Goal: Transaction & Acquisition: Purchase product/service

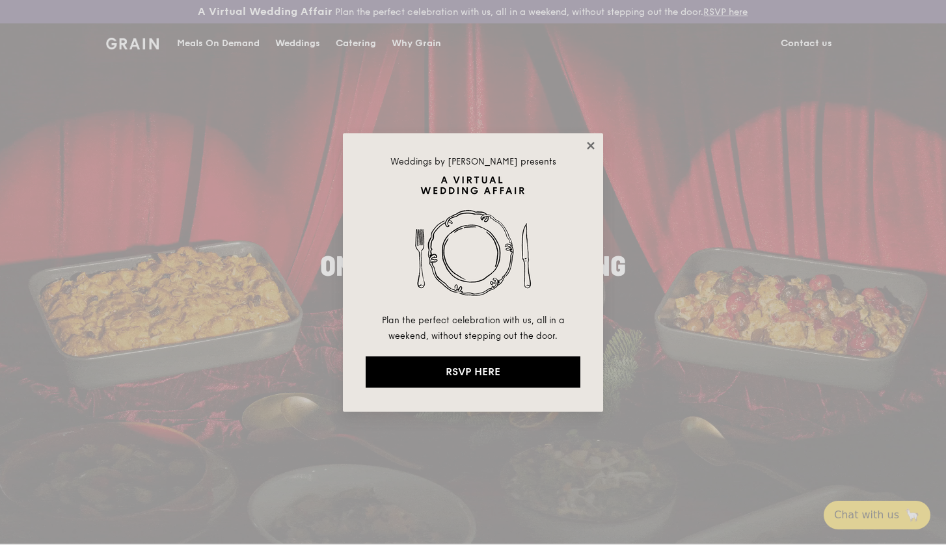
click at [589, 146] on icon at bounding box center [590, 145] width 7 height 7
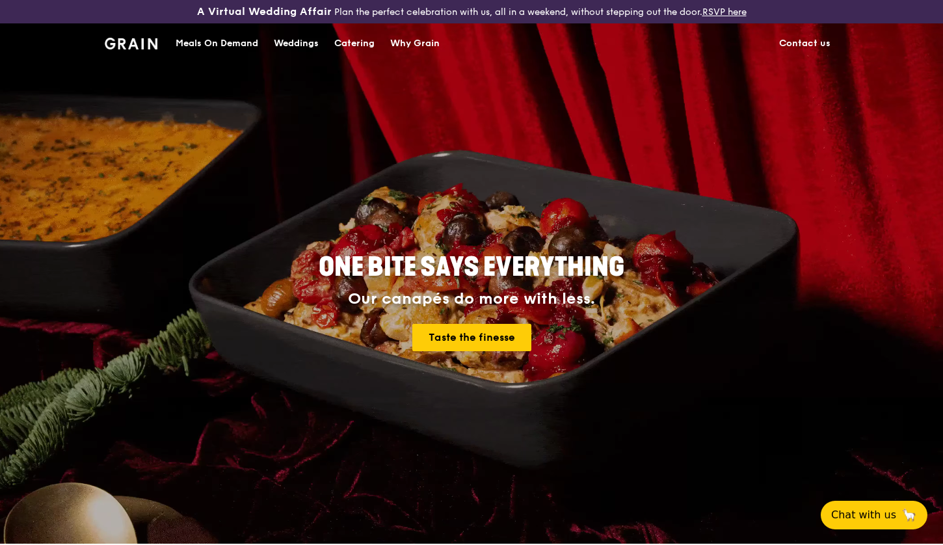
click at [224, 40] on div "Meals On Demand" at bounding box center [217, 43] width 83 height 39
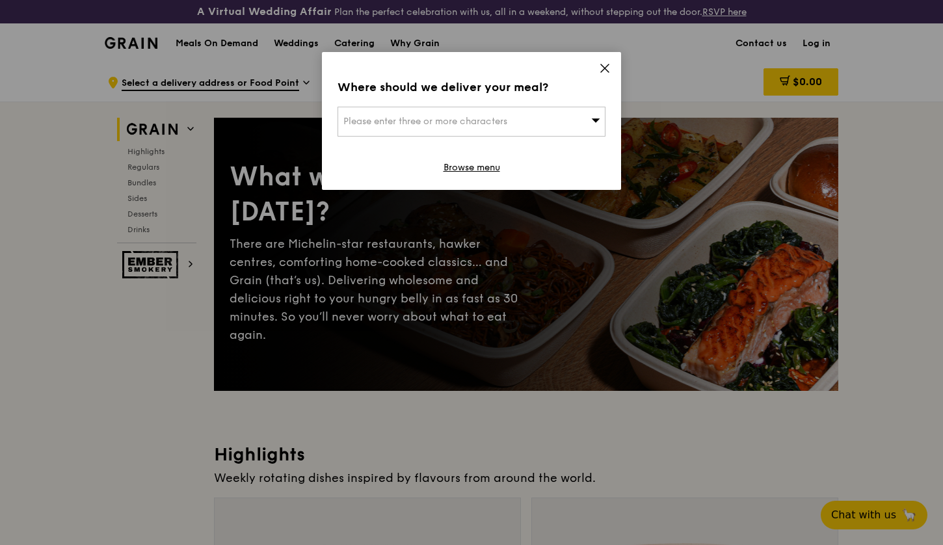
click at [538, 120] on div "Please enter three or more characters" at bounding box center [472, 122] width 268 height 30
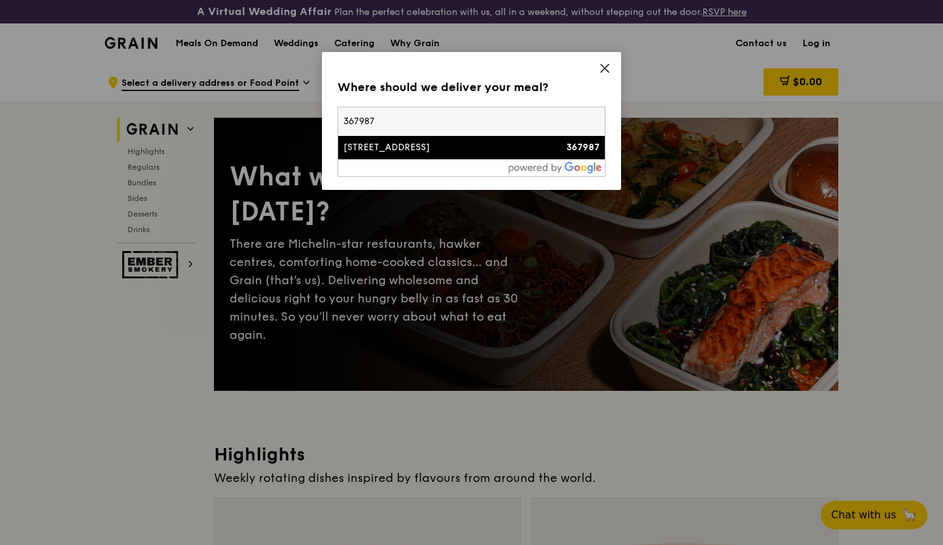
type input "367987"
click at [527, 147] on div "[STREET_ADDRESS]" at bounding box center [439, 147] width 193 height 13
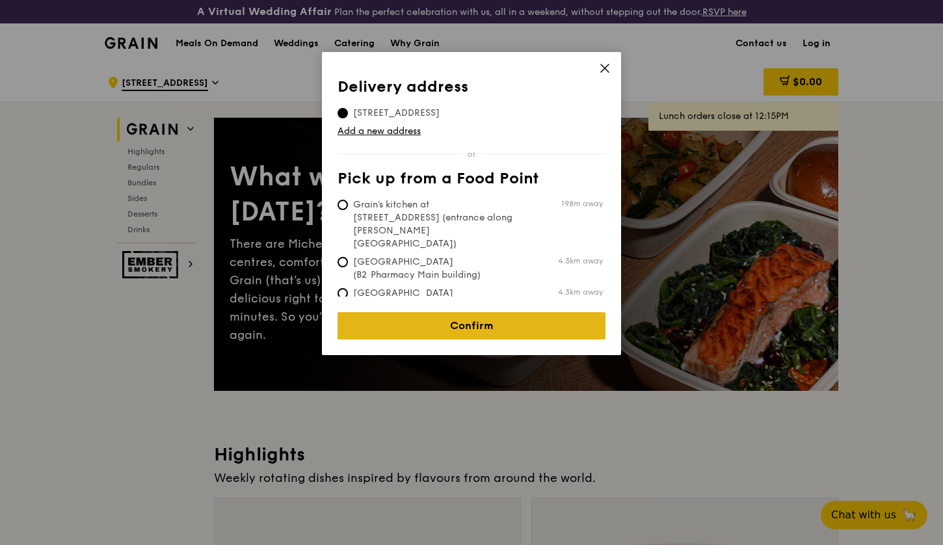
click at [476, 312] on link "Confirm" at bounding box center [472, 325] width 268 height 27
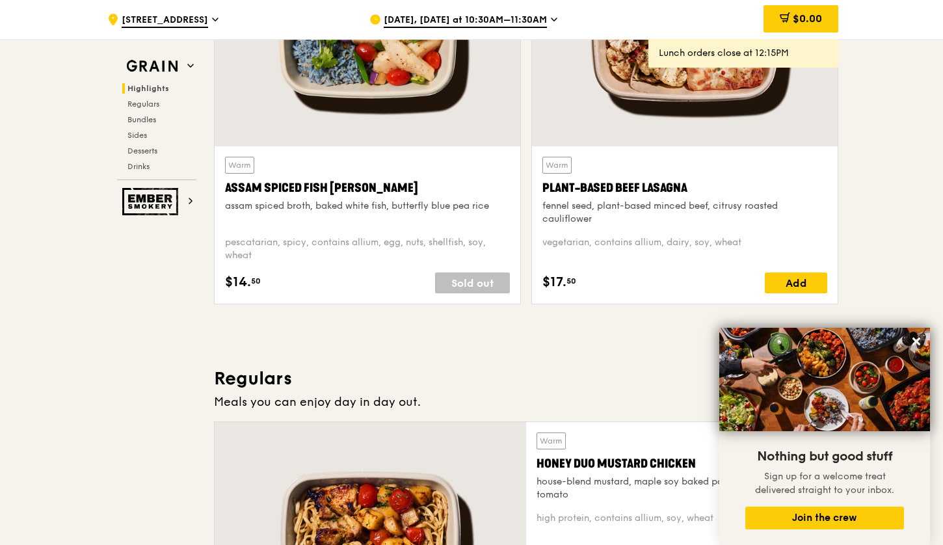
scroll to position [578, 0]
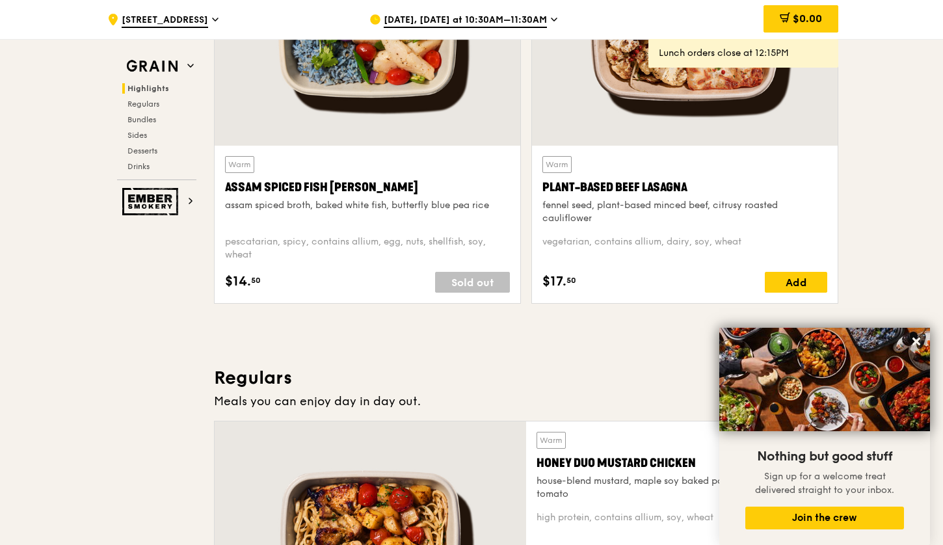
click at [431, 15] on span "[DATE], [DATE] at 10:30AM–11:30AM" at bounding box center [465, 21] width 163 height 14
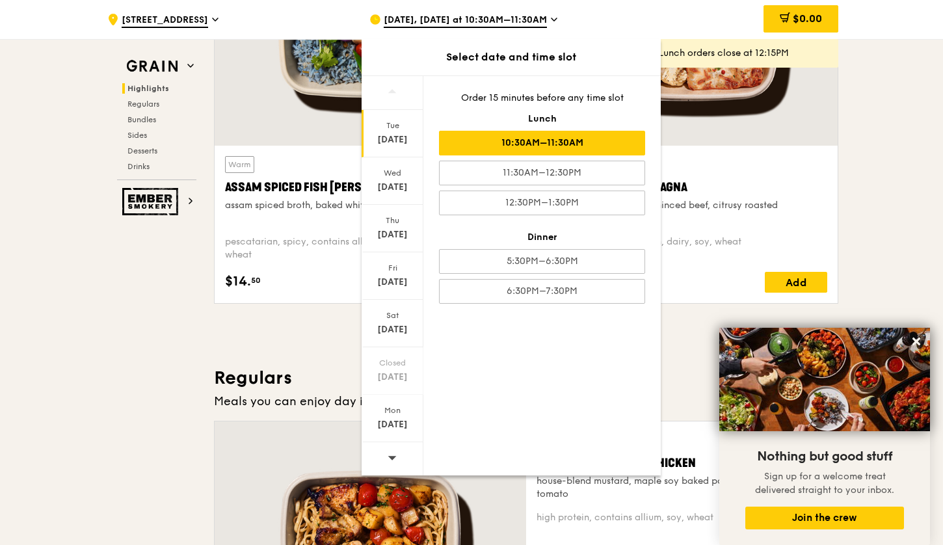
scroll to position [580, 0]
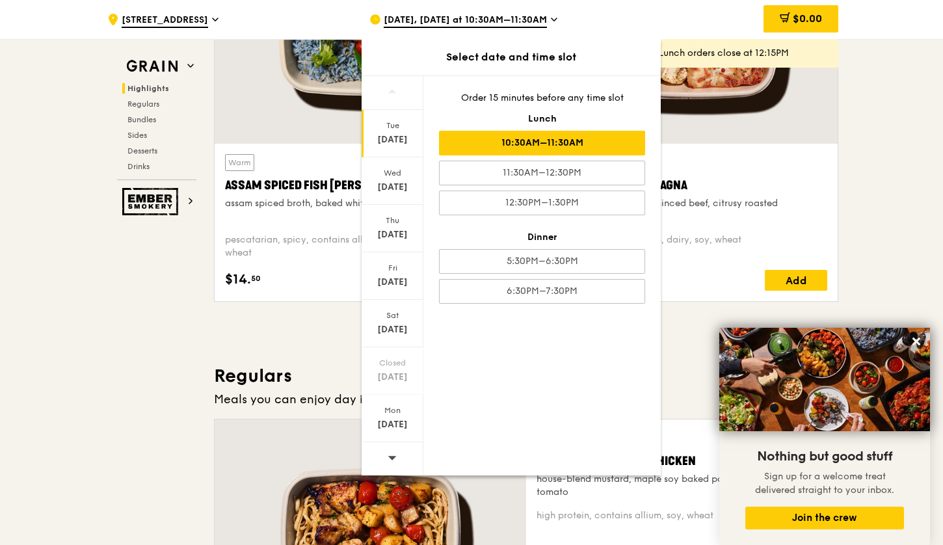
click at [394, 457] on icon at bounding box center [392, 458] width 8 height 4
click at [398, 283] on div "[DATE]" at bounding box center [393, 282] width 58 height 13
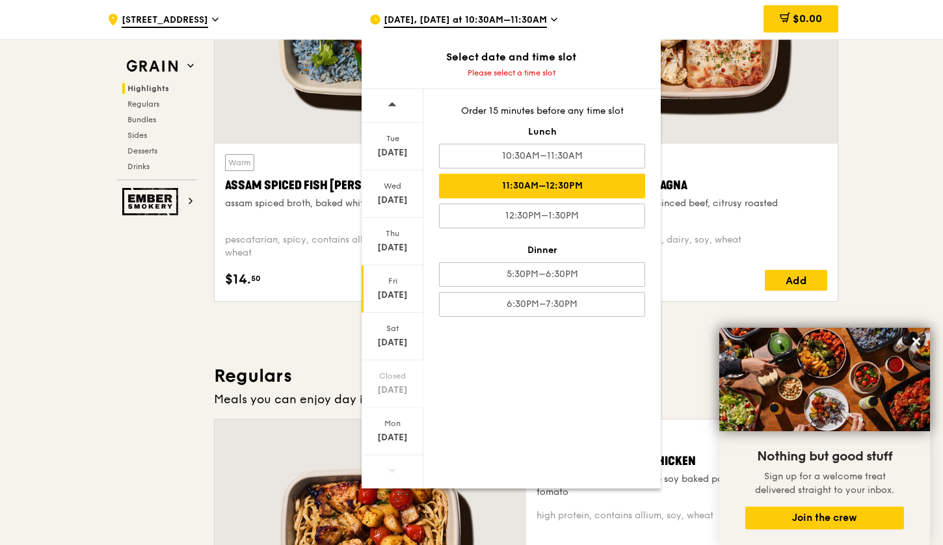
click at [530, 185] on div "11:30AM–12:30PM" at bounding box center [542, 186] width 206 height 25
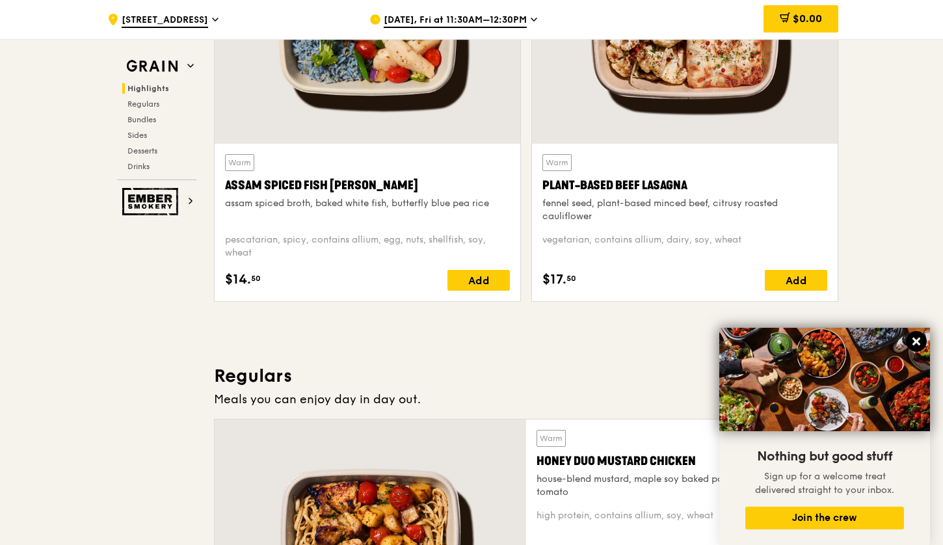
click at [919, 342] on icon at bounding box center [917, 342] width 12 height 12
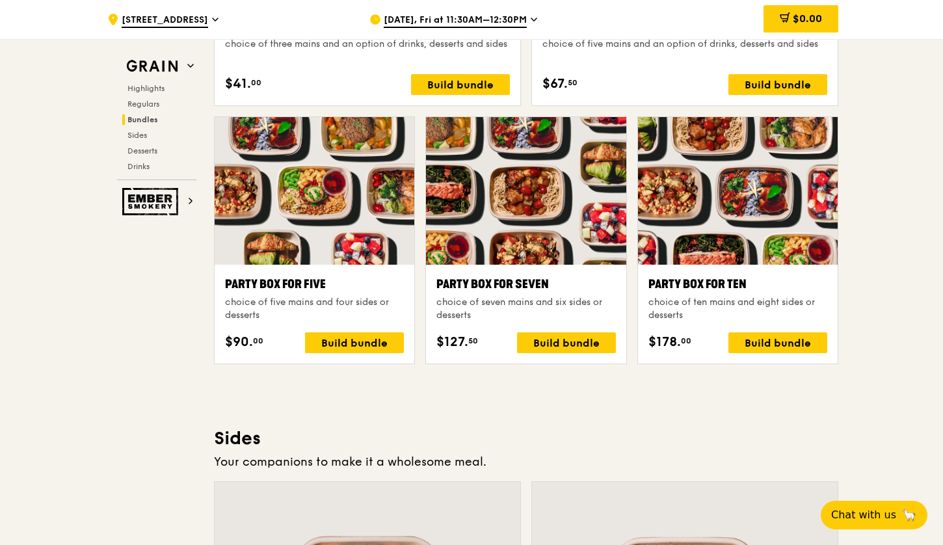
scroll to position [2562, 0]
